Goal: Information Seeking & Learning: Learn about a topic

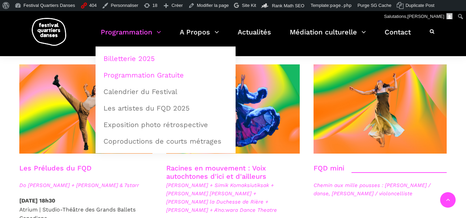
click at [131, 73] on link "Programmation Gratuite" at bounding box center [165, 75] width 132 height 16
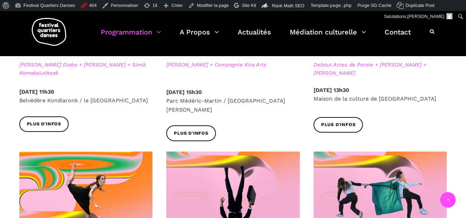
scroll to position [449, 0]
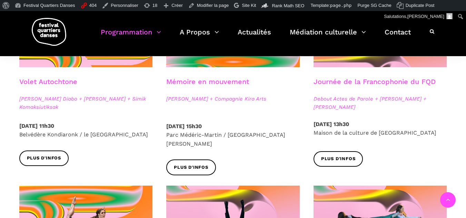
click at [393, 83] on link "Journée de la Francophonie du FQD" at bounding box center [375, 82] width 122 height 8
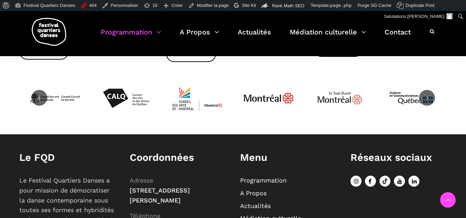
scroll to position [844, 0]
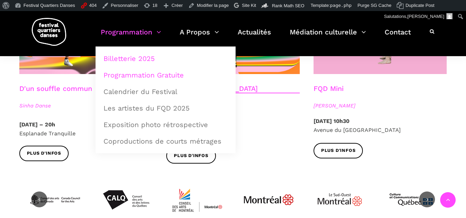
click at [125, 55] on link "Billetterie 2025" at bounding box center [165, 59] width 132 height 16
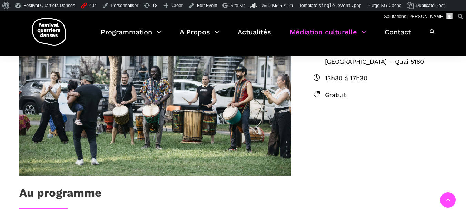
scroll to position [207, 0]
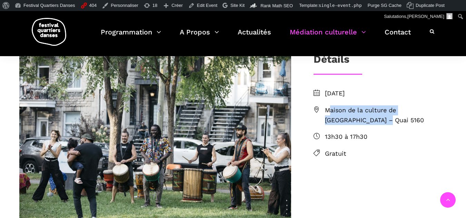
drag, startPoint x: 354, startPoint y: 123, endPoint x: 322, endPoint y: 112, distance: 34.3
click at [322, 112] on li "Maison de la culture de Verdun – Quai 5160" at bounding box center [381, 116] width 134 height 20
copy span "Maison de la culture de Verdun – Quai 5160"
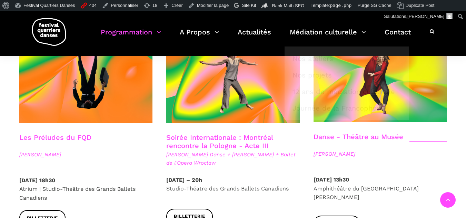
scroll to position [806, 0]
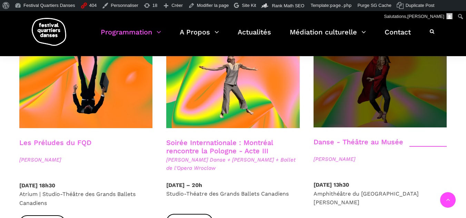
click at [438, 100] on span at bounding box center [381, 83] width 134 height 89
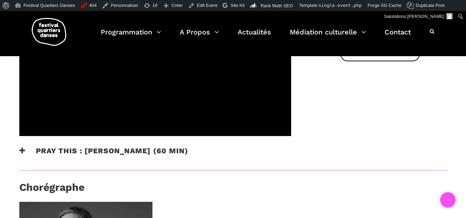
scroll to position [380, 0]
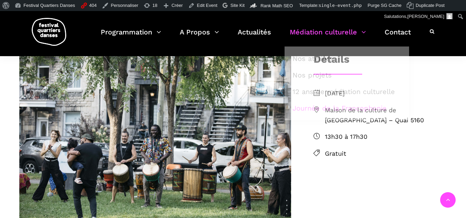
click at [347, 135] on span "13h30 à 17h30" at bounding box center [386, 137] width 122 height 10
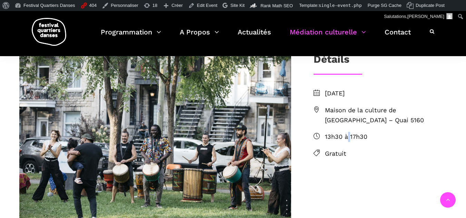
click at [347, 135] on span "13h30 à 17h30" at bounding box center [386, 137] width 122 height 10
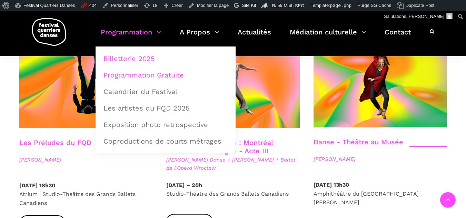
click at [137, 73] on link "Programmation Gratuite" at bounding box center [165, 75] width 132 height 16
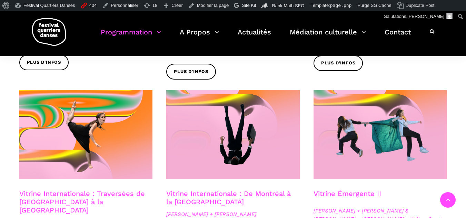
scroll to position [552, 0]
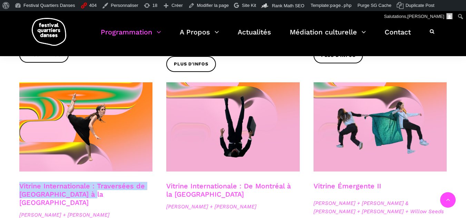
drag, startPoint x: 17, startPoint y: 176, endPoint x: 100, endPoint y: 184, distance: 83.5
click at [100, 184] on div "Vitrine Internationale : Traversées de [GEOGRAPHIC_DATA] à la [GEOGRAPHIC_DATA]…" at bounding box center [85, 204] width 147 height 44
copy link "Vitrine Internationale : Traversées de [GEOGRAPHIC_DATA] à la [GEOGRAPHIC_DATA]"
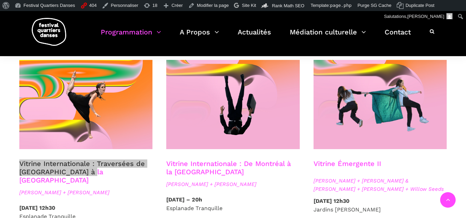
scroll to position [587, 0]
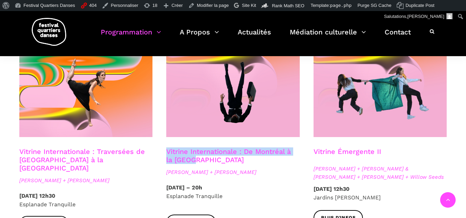
drag, startPoint x: 198, startPoint y: 153, endPoint x: 165, endPoint y: 146, distance: 33.8
click at [165, 148] on div "Vitrine Internationale : De Montréal à la Suède Nicholas Bellefleur + Linus Jan…" at bounding box center [232, 166] width 147 height 36
copy link "Vitrine Internationale : De Montréal à la Suède"
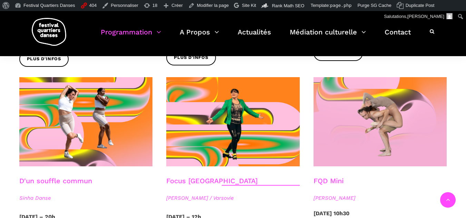
scroll to position [828, 0]
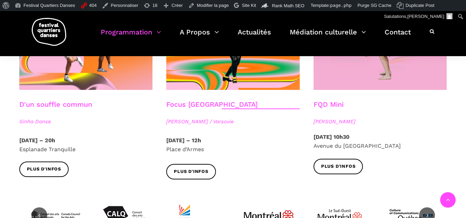
click at [196, 100] on h3 "Focus Pologne" at bounding box center [211, 108] width 91 height 17
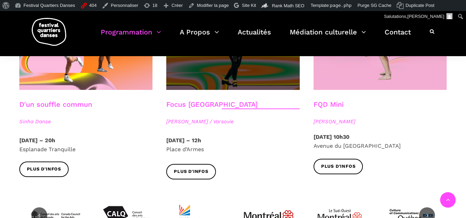
click at [205, 71] on span at bounding box center [233, 45] width 134 height 89
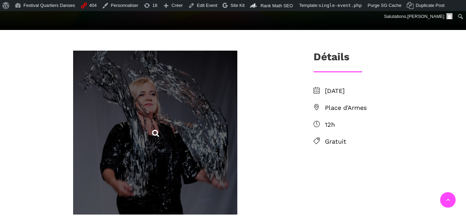
scroll to position [242, 0]
